Goal: Task Accomplishment & Management: Manage account settings

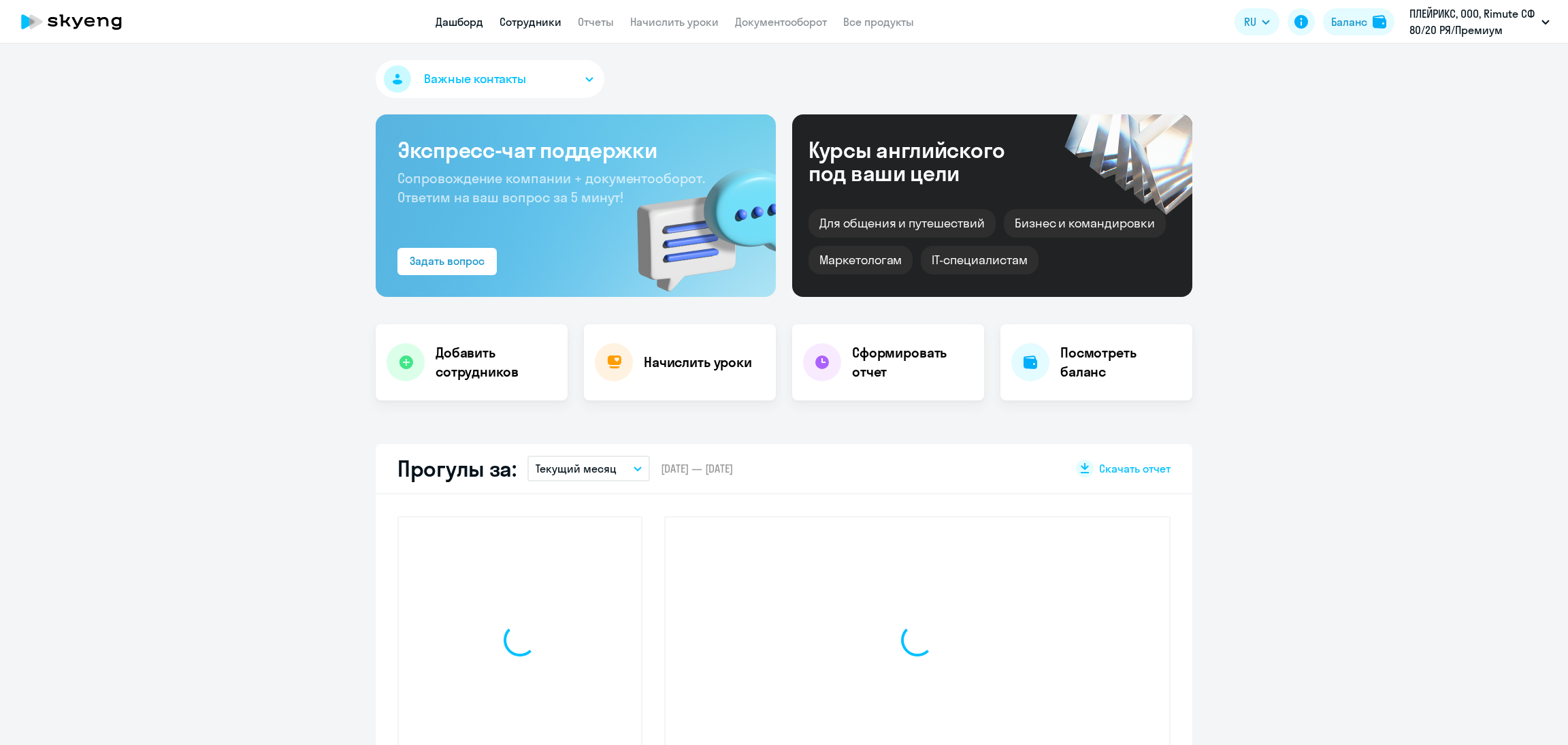
click at [547, 29] on app-header "Дашборд Сотрудники Отчеты Начислить уроки Документооборот Все продукты Дашборд …" at bounding box center [784, 22] width 1568 height 44
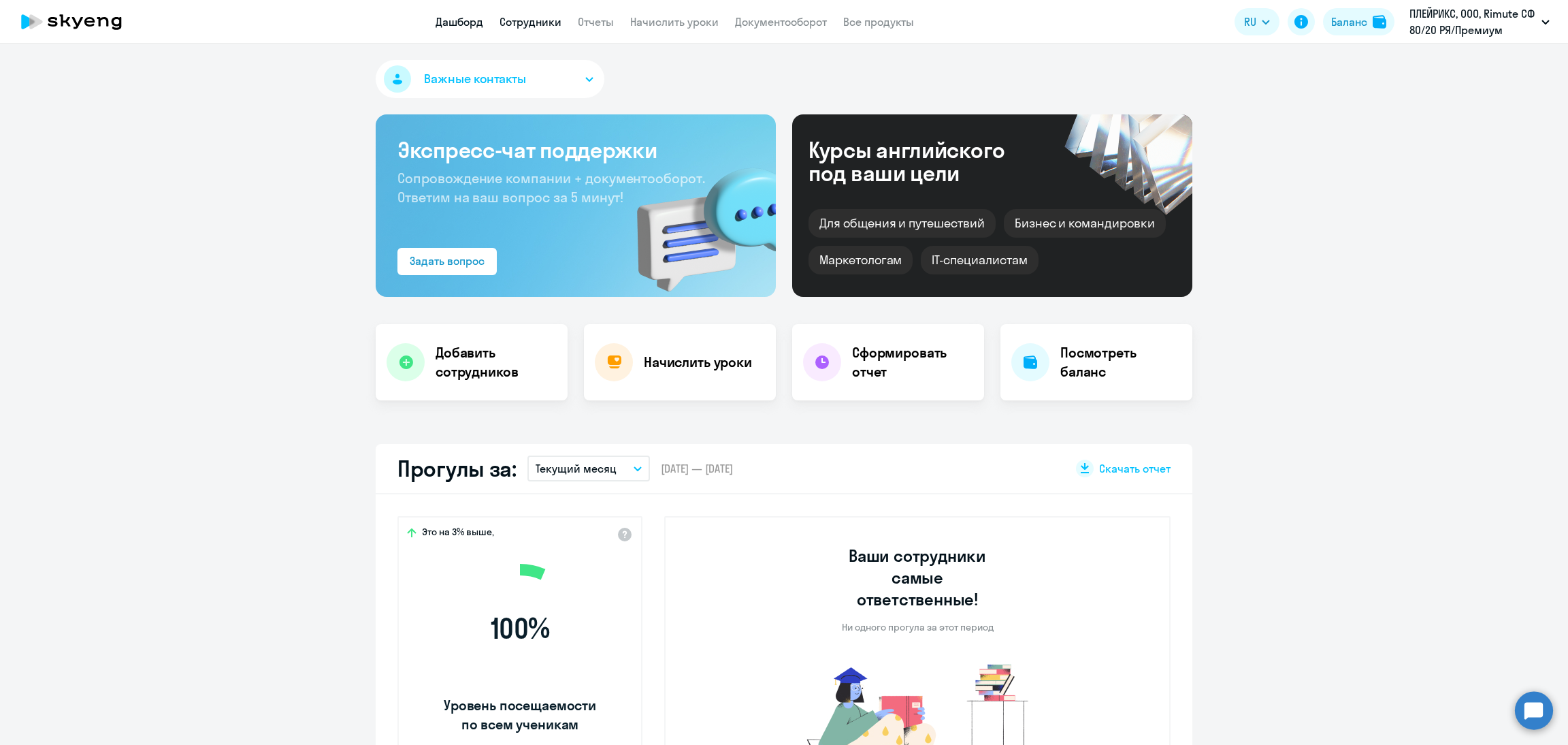
click at [546, 27] on link "Сотрудники" at bounding box center [530, 22] width 62 height 14
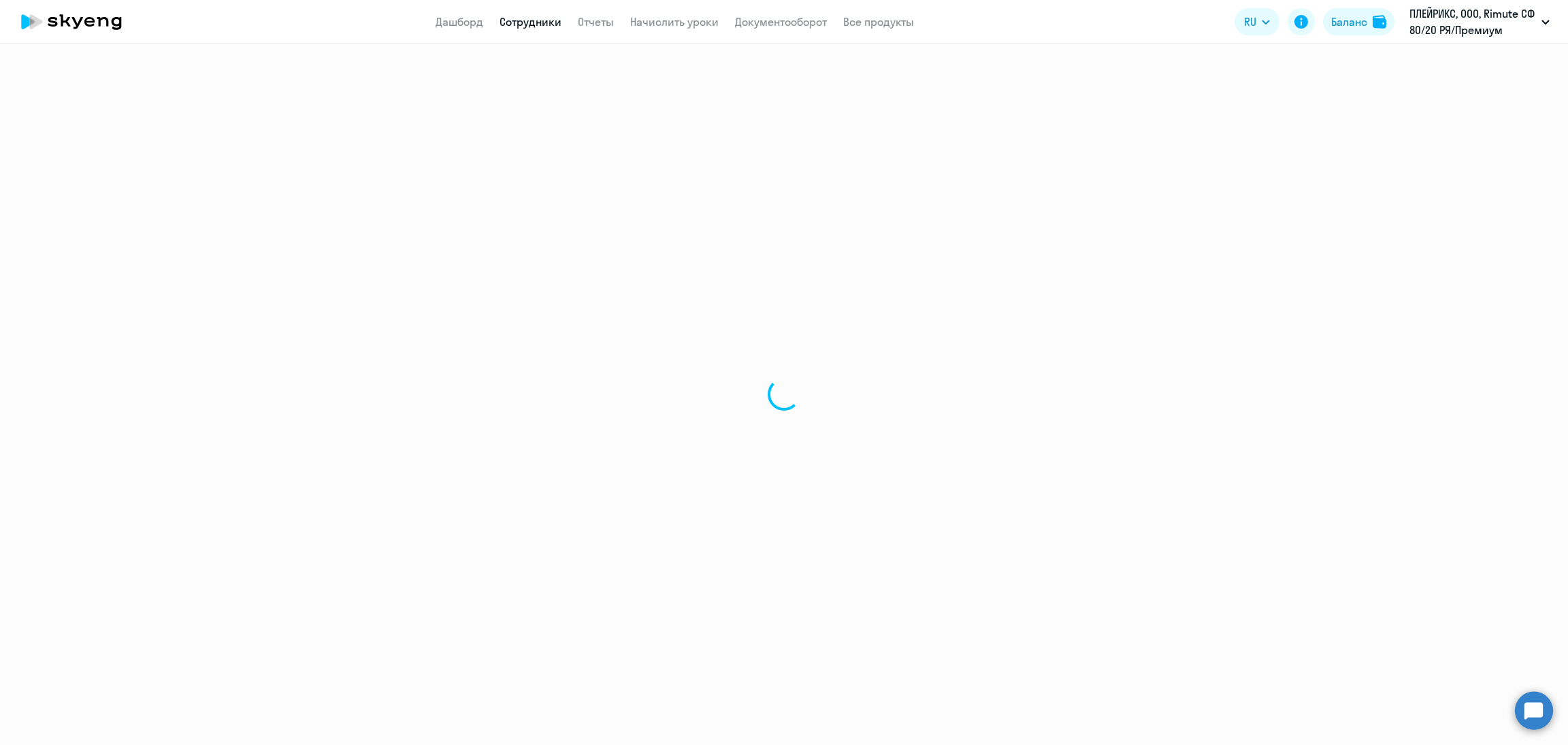
select select "30"
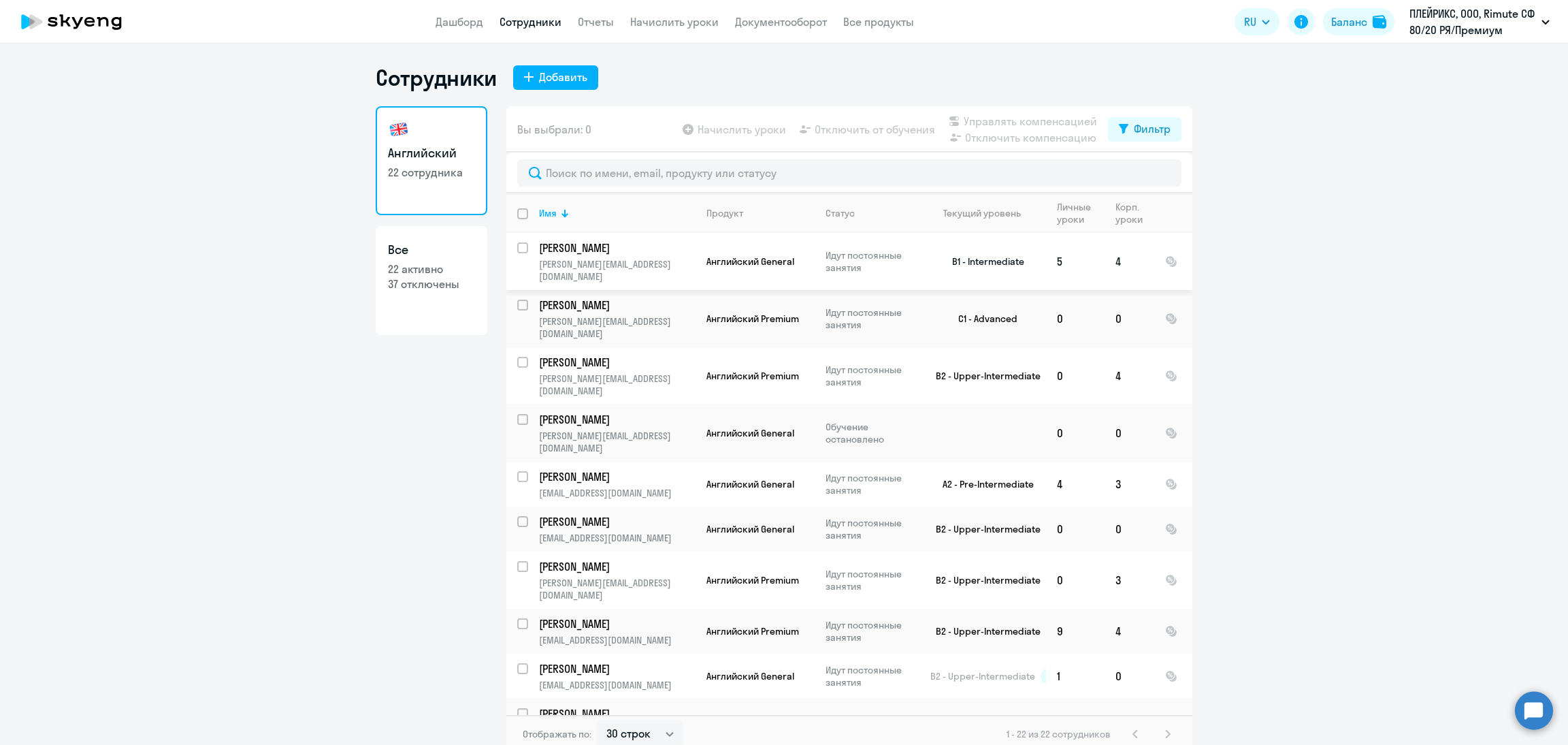
click at [528, 249] on td "[PERSON_NAME] [PERSON_NAME][EMAIL_ADDRESS][DOMAIN_NAME]" at bounding box center [612, 262] width 168 height 57
click at [517, 253] on input "select row 11164255" at bounding box center [531, 256] width 27 height 27
checkbox input "true"
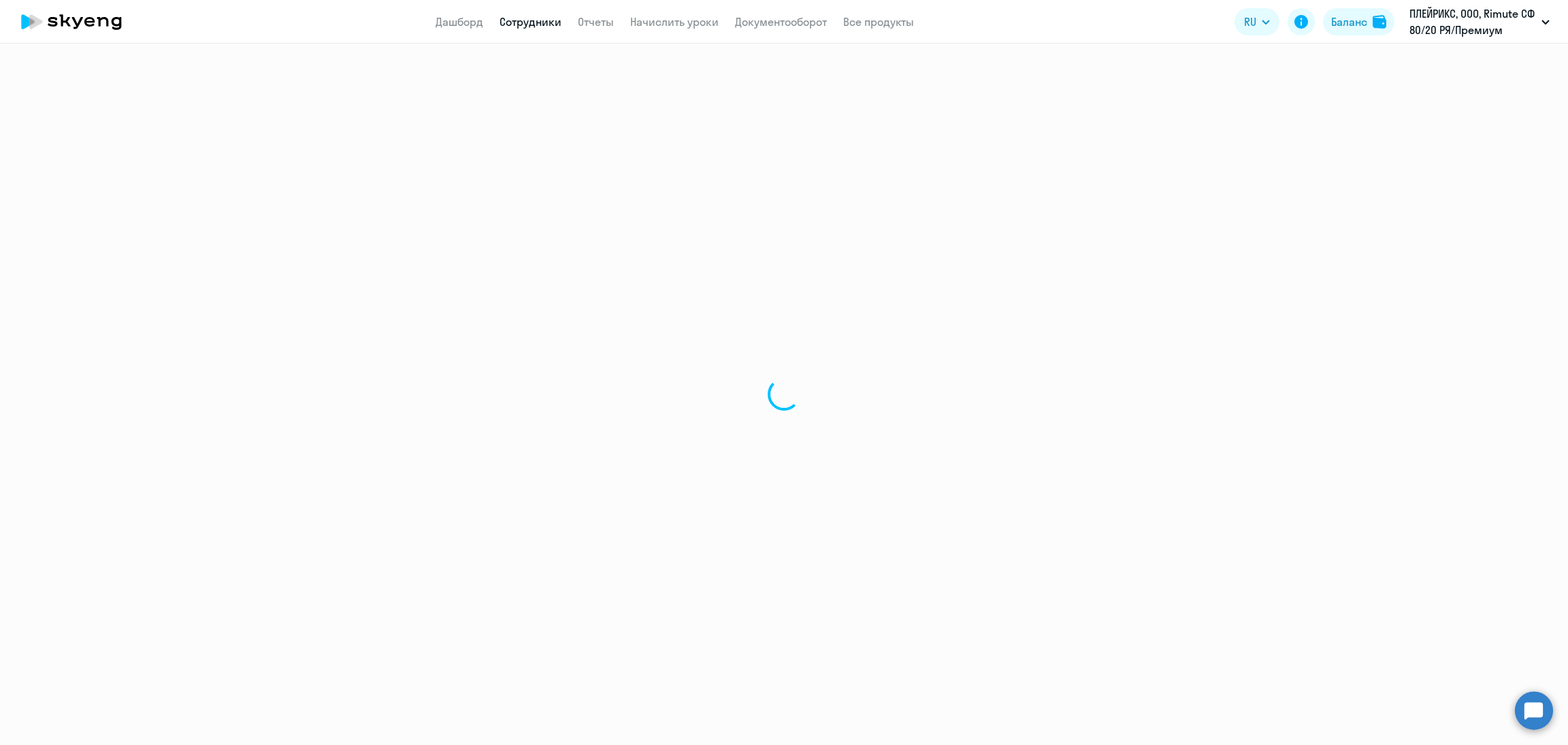
select select "english"
select select "30"
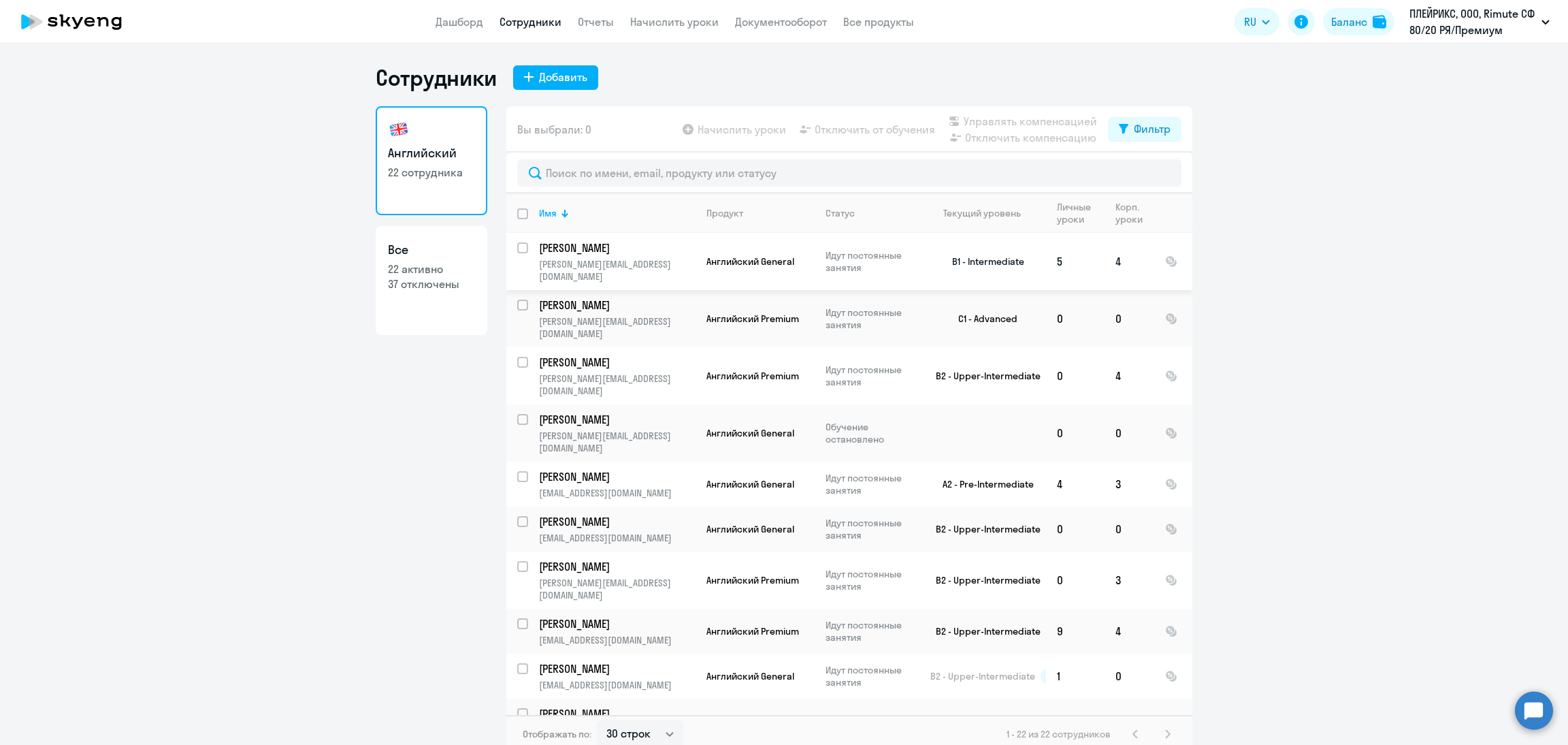
click at [517, 252] on input "select row 11164255" at bounding box center [531, 256] width 27 height 27
checkbox input "true"
click at [1044, 122] on span "Управлять компенсацией" at bounding box center [1030, 121] width 134 height 16
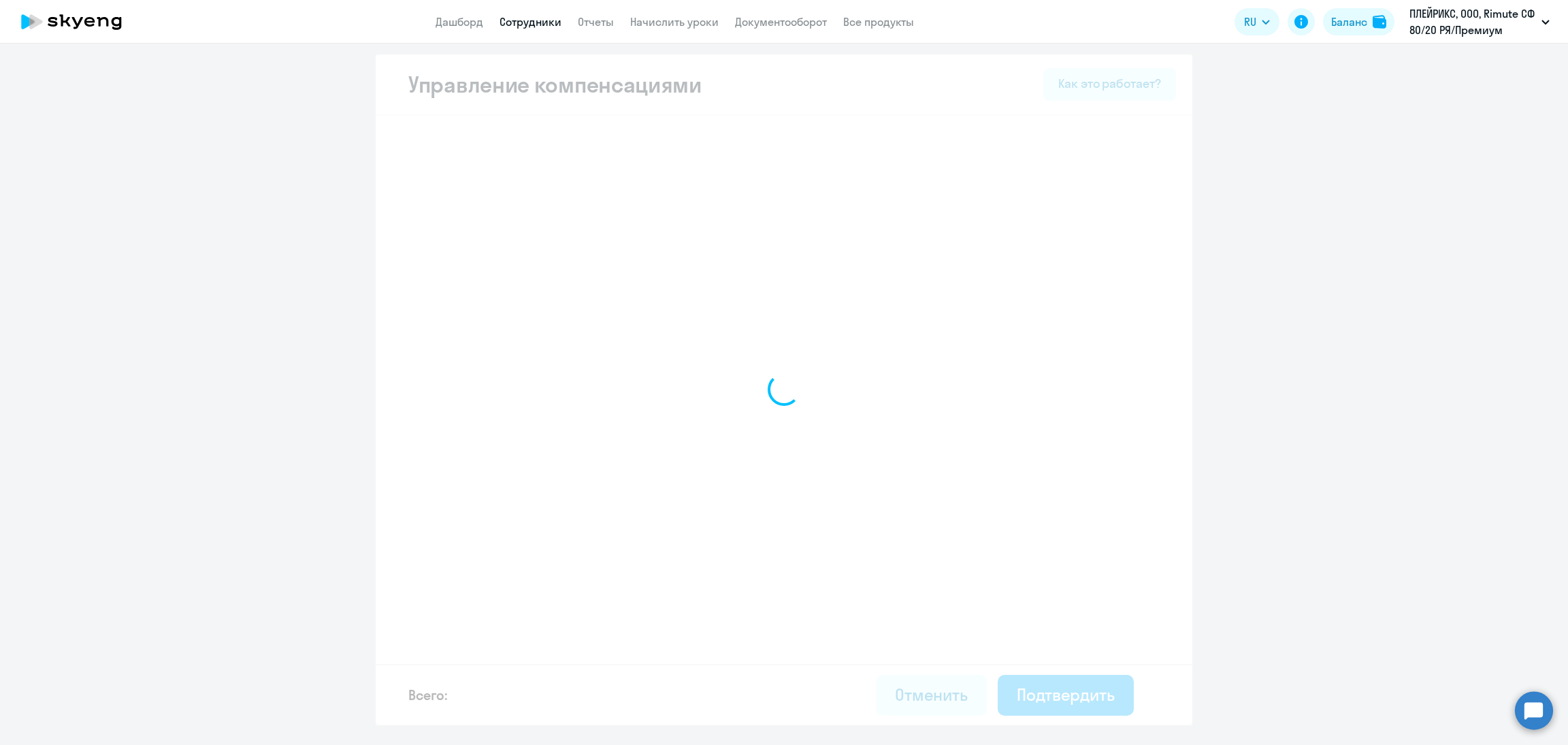
select select "MONTHLY"
